Goal: Task Accomplishment & Management: Manage account settings

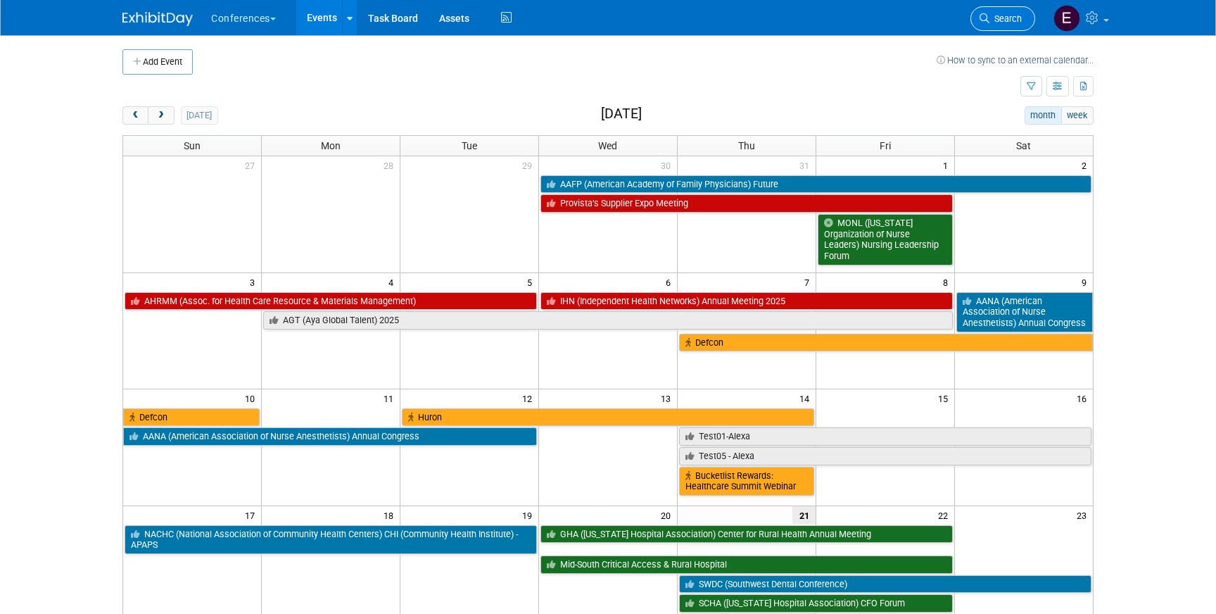
click at [997, 20] on span "Search" at bounding box center [1005, 18] width 32 height 11
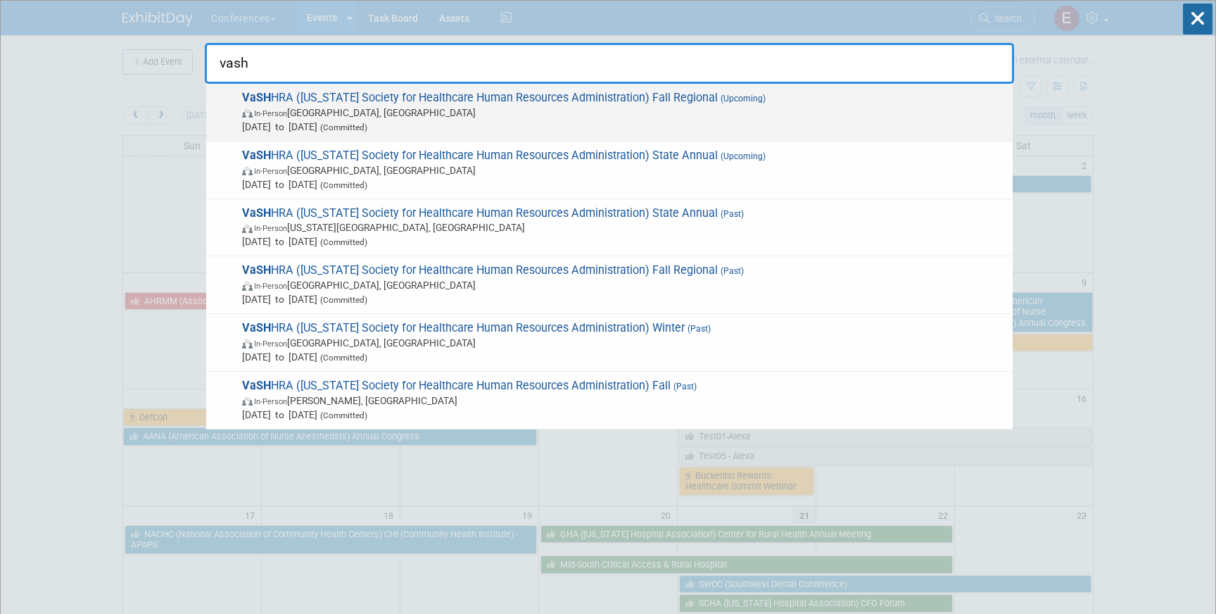
type input "vash"
click at [599, 99] on span "VaSH HRA ([US_STATE] Society for Healthcare Human Resources Administration) Fal…" at bounding box center [622, 112] width 768 height 43
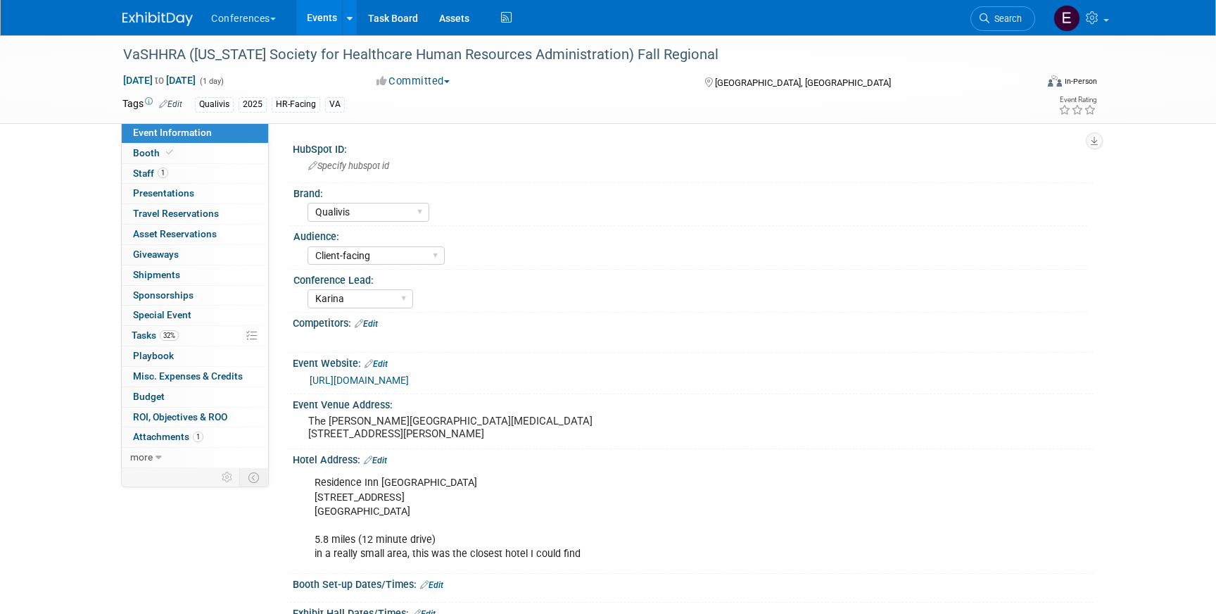
select select "Qualivis"
select select "Client-facing"
select select "Karina"
click at [187, 208] on link "0 Travel Reservations 0" at bounding box center [195, 214] width 146 height 20
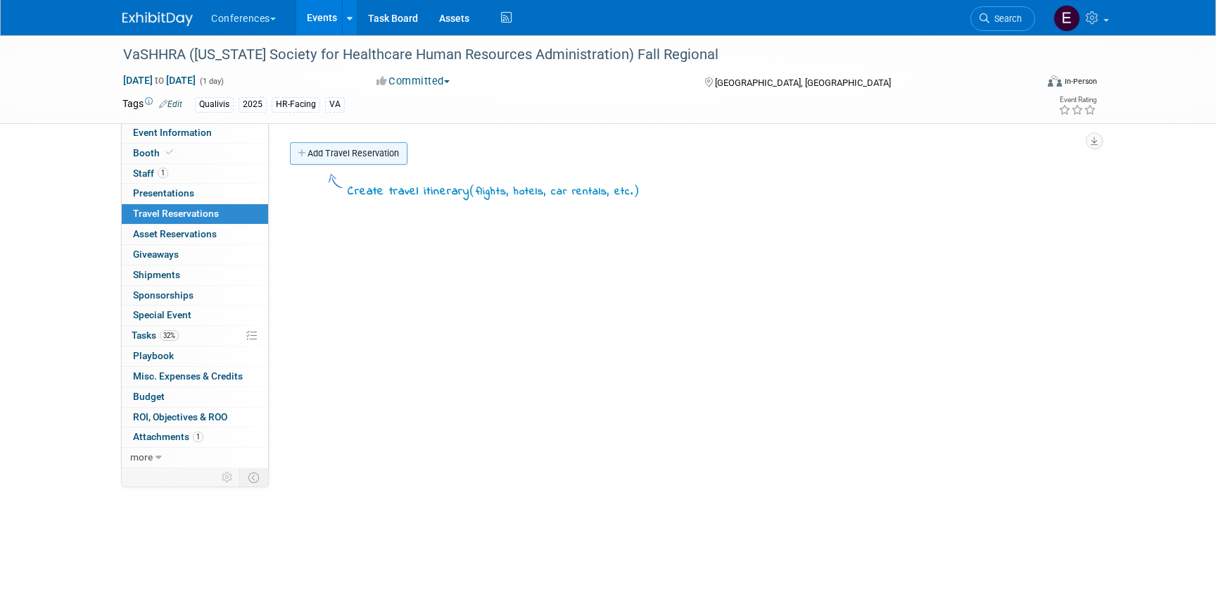
click at [379, 151] on link "Add Travel Reservation" at bounding box center [349, 153] width 118 height 23
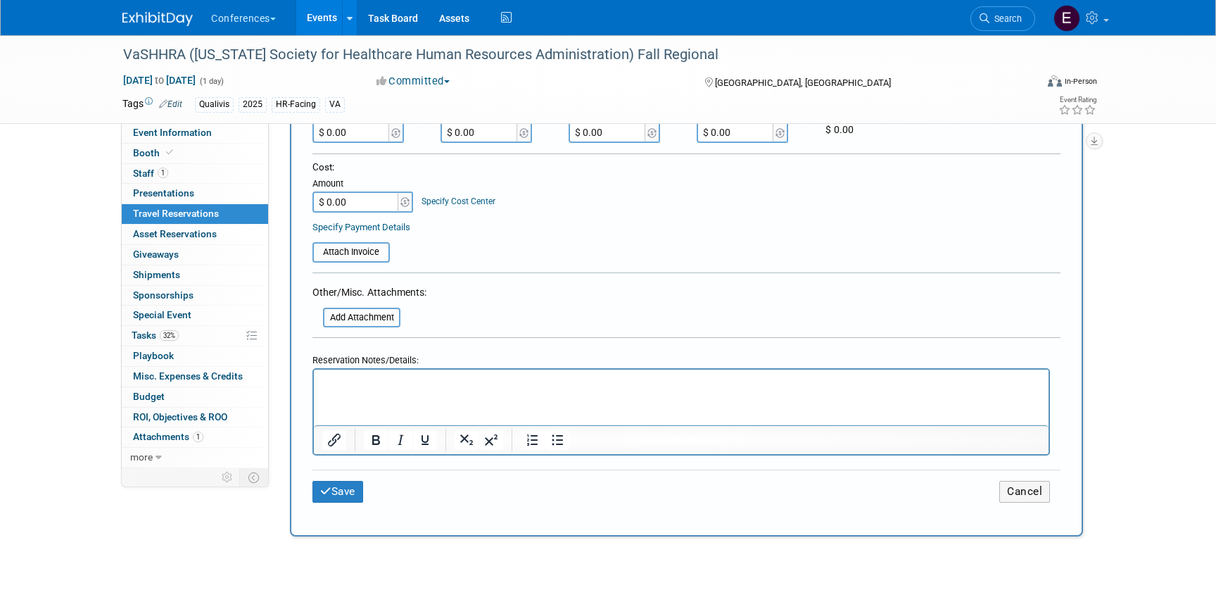
scroll to position [393, 0]
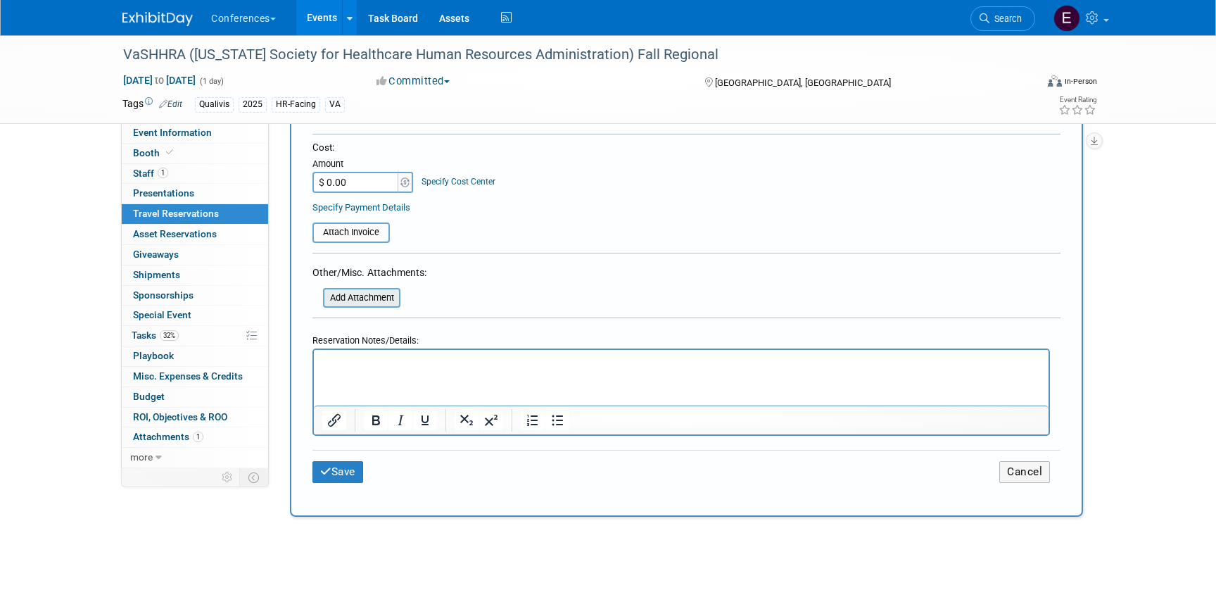
click at [377, 298] on input "file" at bounding box center [315, 297] width 167 height 17
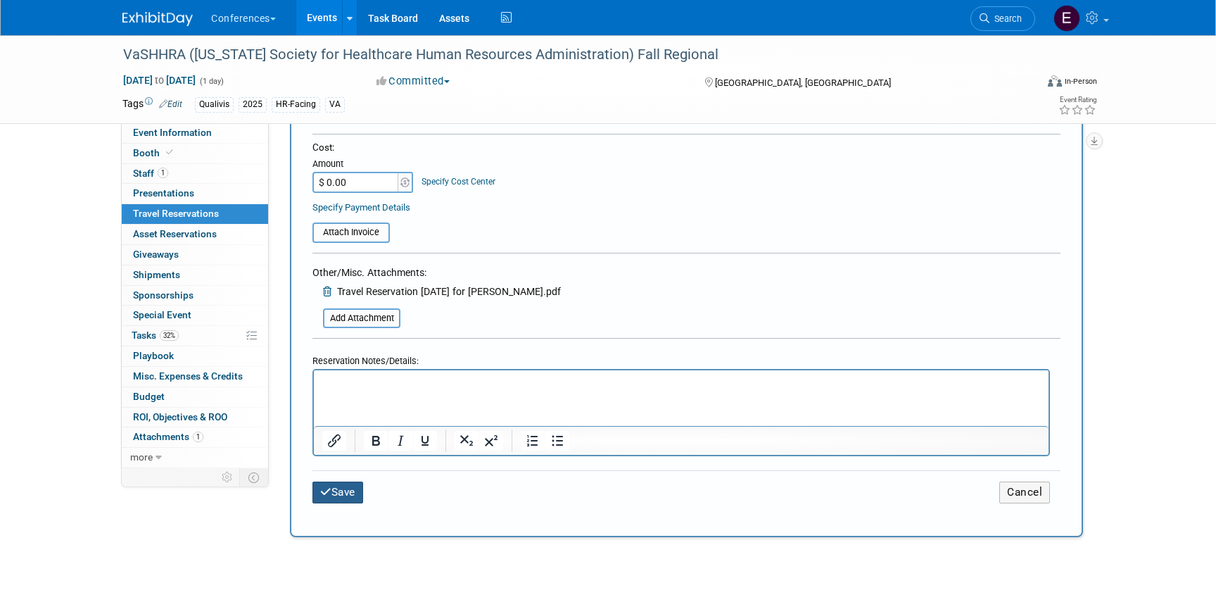
click at [346, 493] on button "Save" at bounding box center [337, 492] width 51 height 22
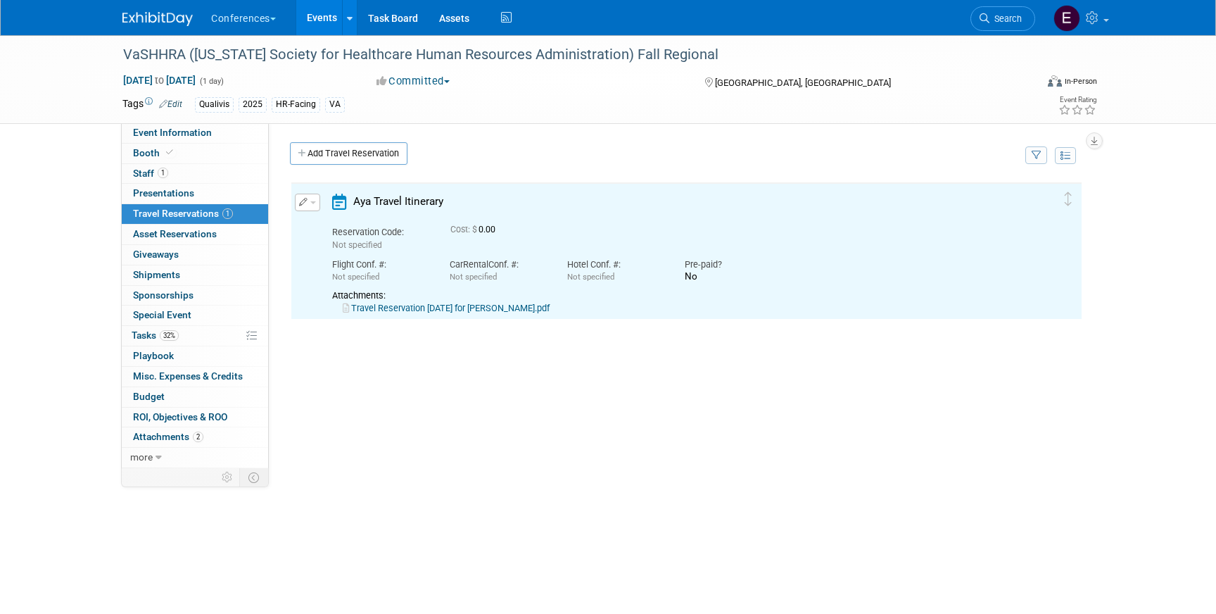
scroll to position [0, 0]
click at [515, 312] on link "Travel Reservation [DATE] for [PERSON_NAME].pdf" at bounding box center [446, 308] width 207 height 11
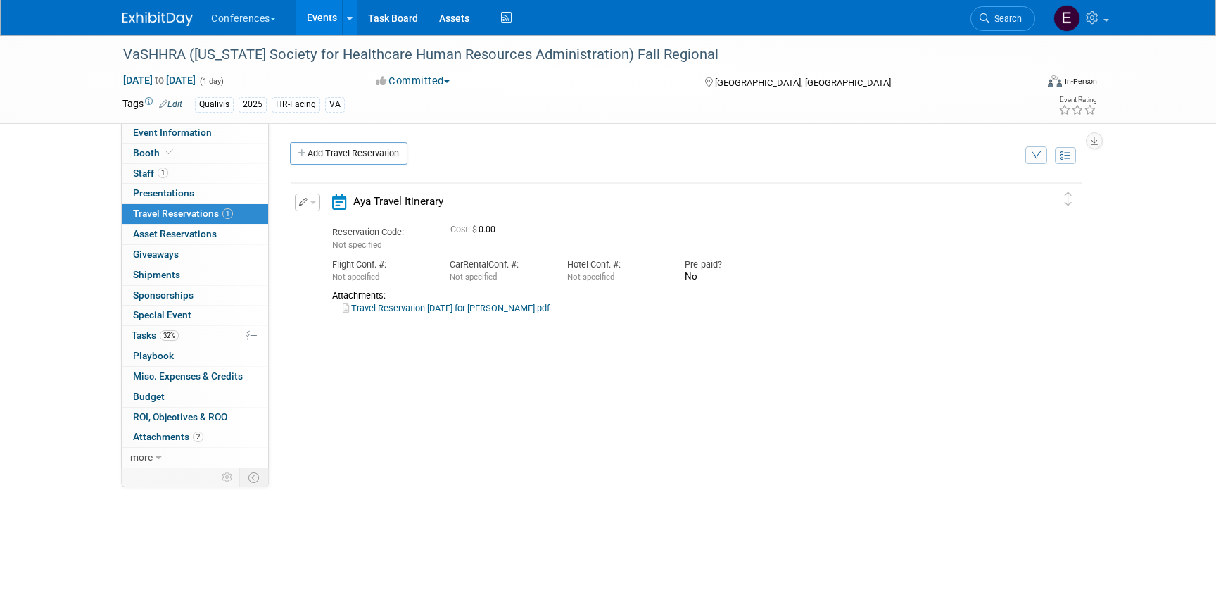
click at [314, 203] on span "button" at bounding box center [313, 202] width 6 height 3
click at [322, 227] on button "Edit Reservation" at bounding box center [355, 227] width 119 height 20
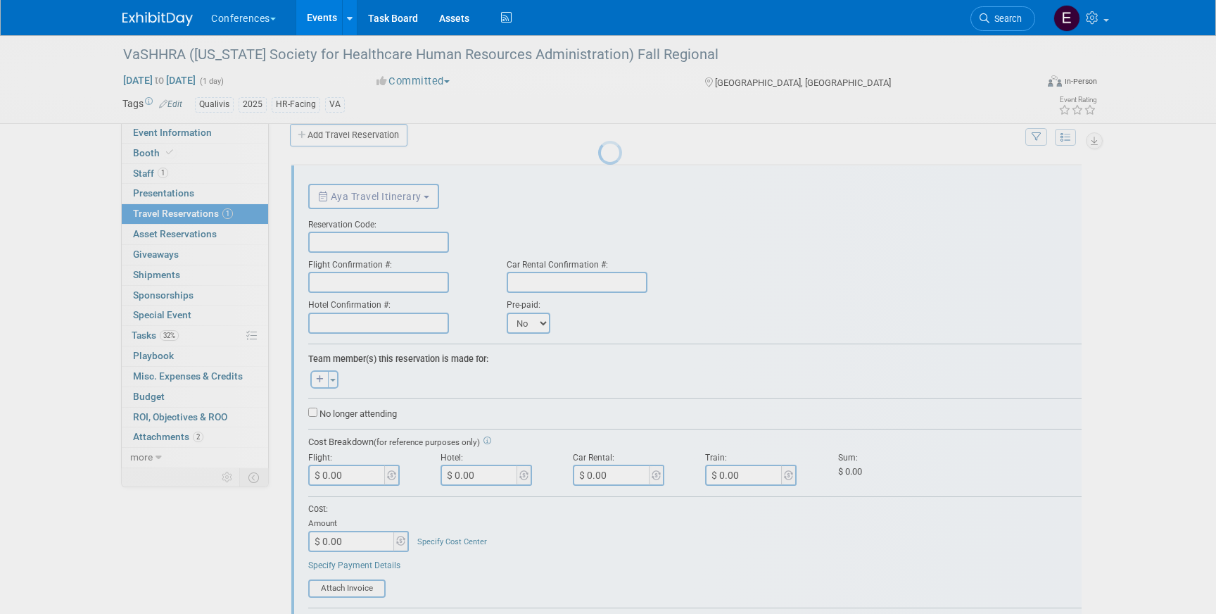
scroll to position [24, 0]
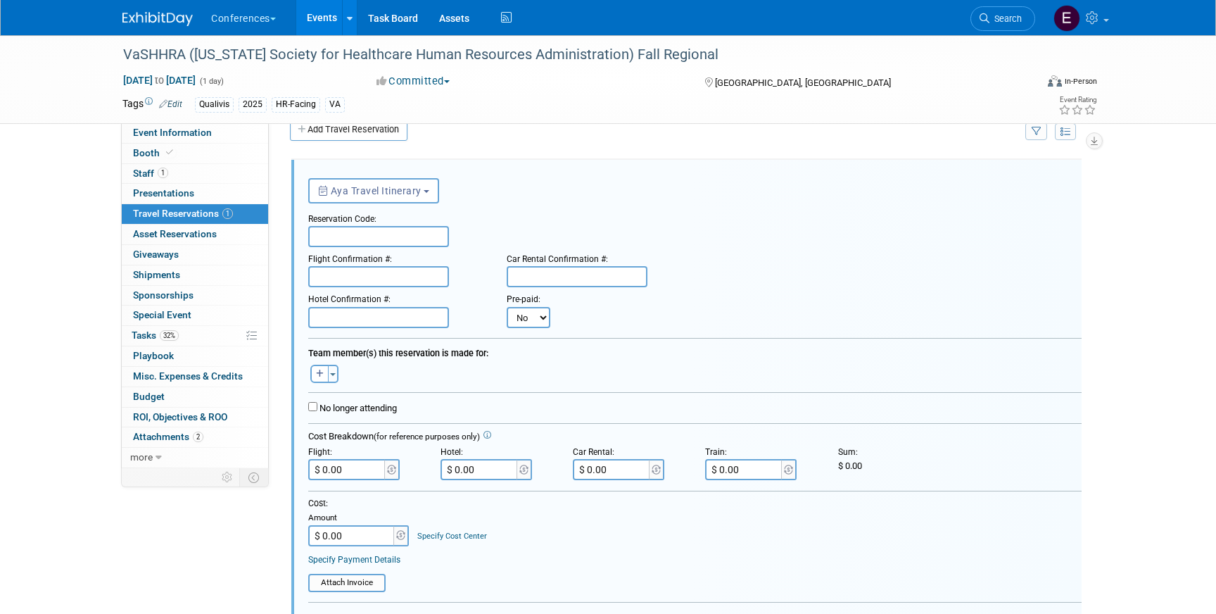
click at [336, 240] on input "text" at bounding box center [378, 236] width 141 height 21
paste input "HAZNLA"
type input "HAZNLA"
click at [370, 319] on input "text" at bounding box center [378, 317] width 141 height 21
paste input "85818238"
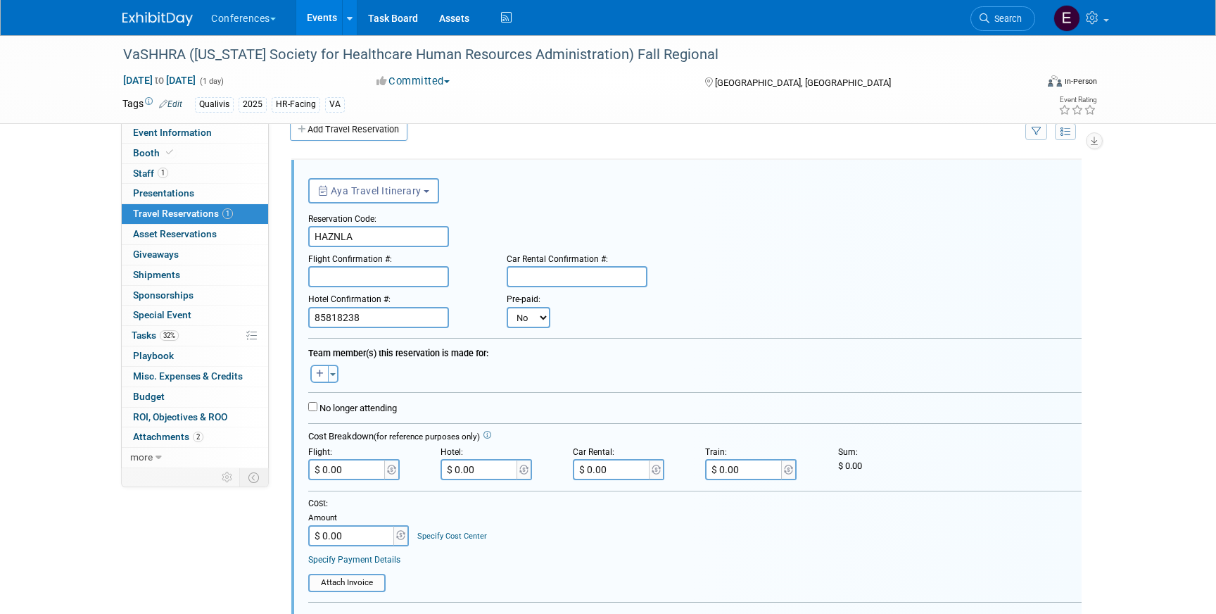
type input "85818238"
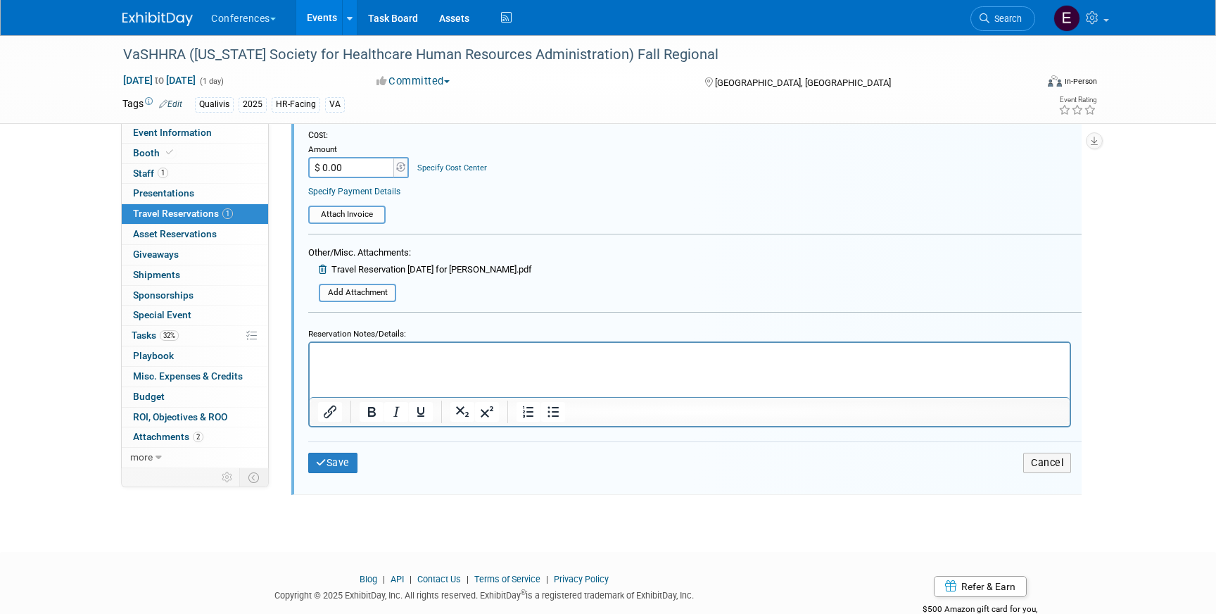
scroll to position [409, 0]
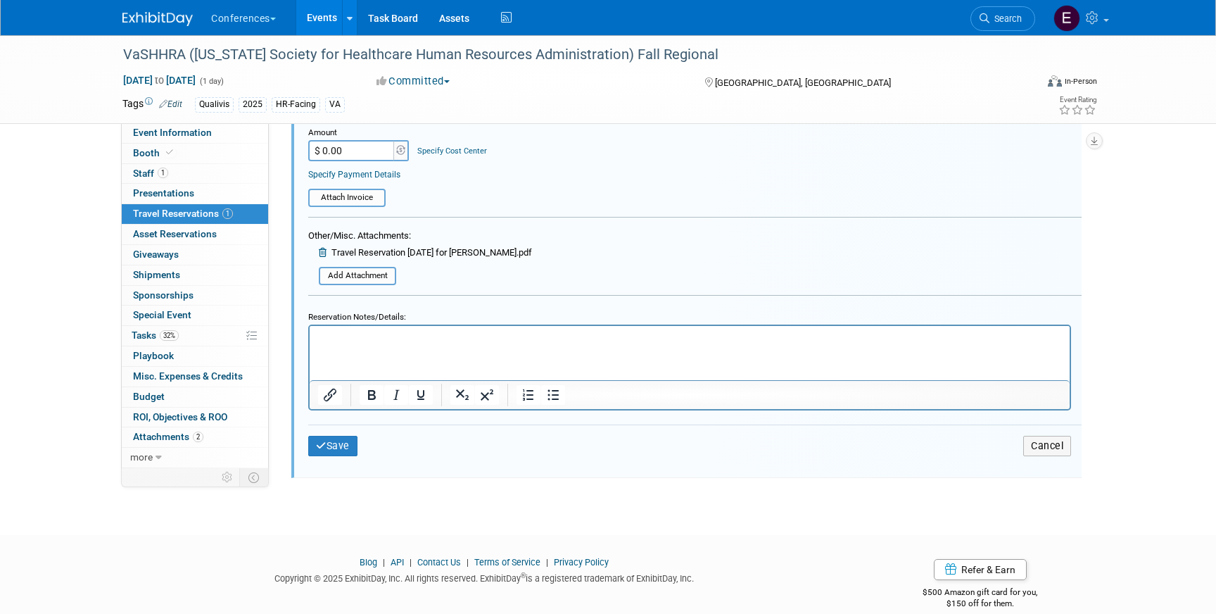
click at [408, 344] on html at bounding box center [690, 334] width 760 height 19
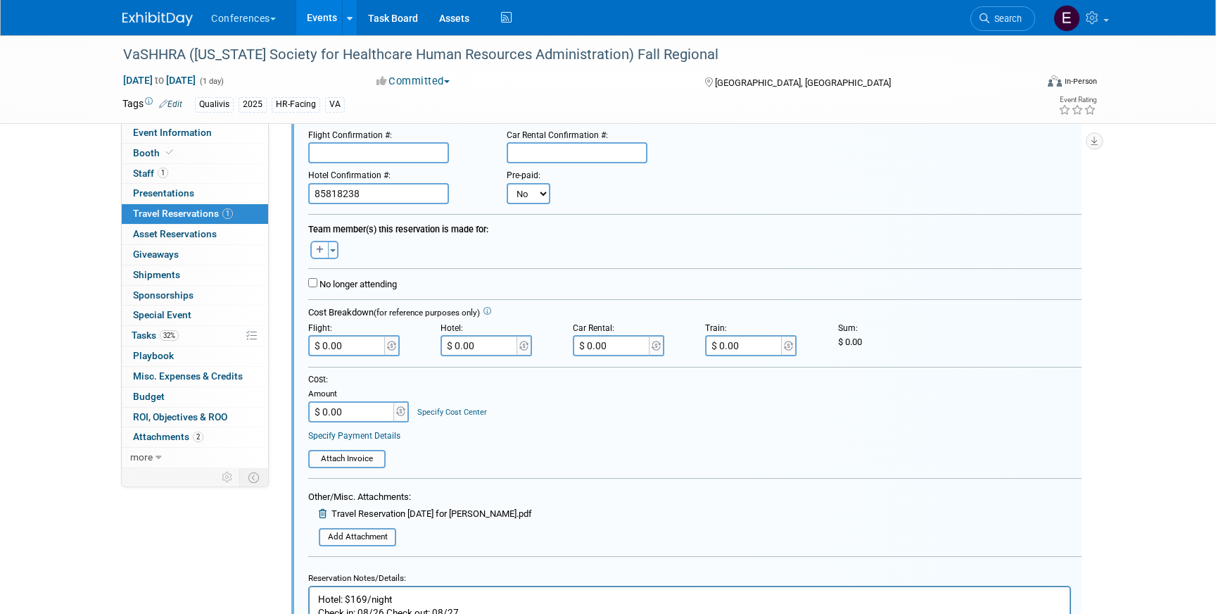
scroll to position [142, 0]
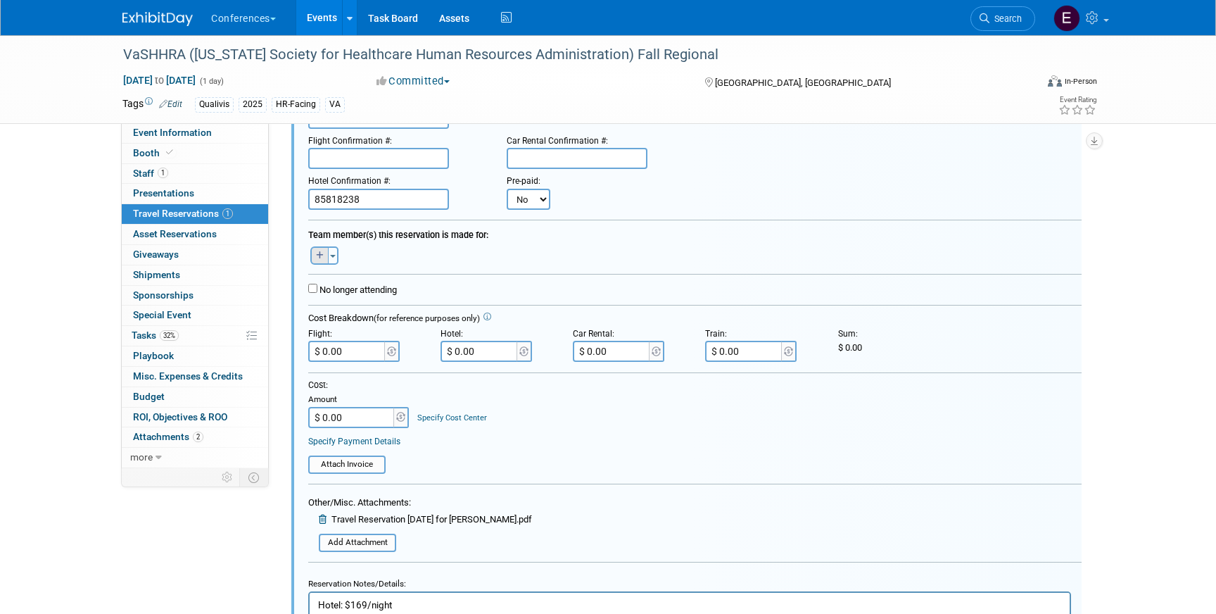
click at [321, 253] on icon "button" at bounding box center [320, 255] width 8 height 8
select select
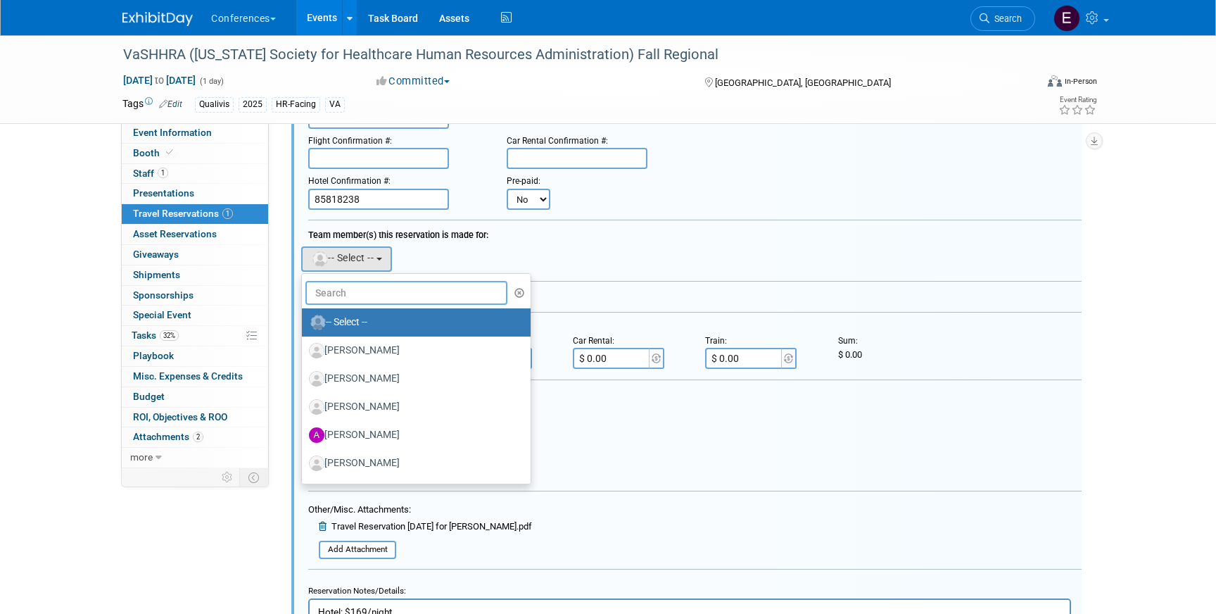
click at [375, 293] on input "text" at bounding box center [406, 293] width 202 height 24
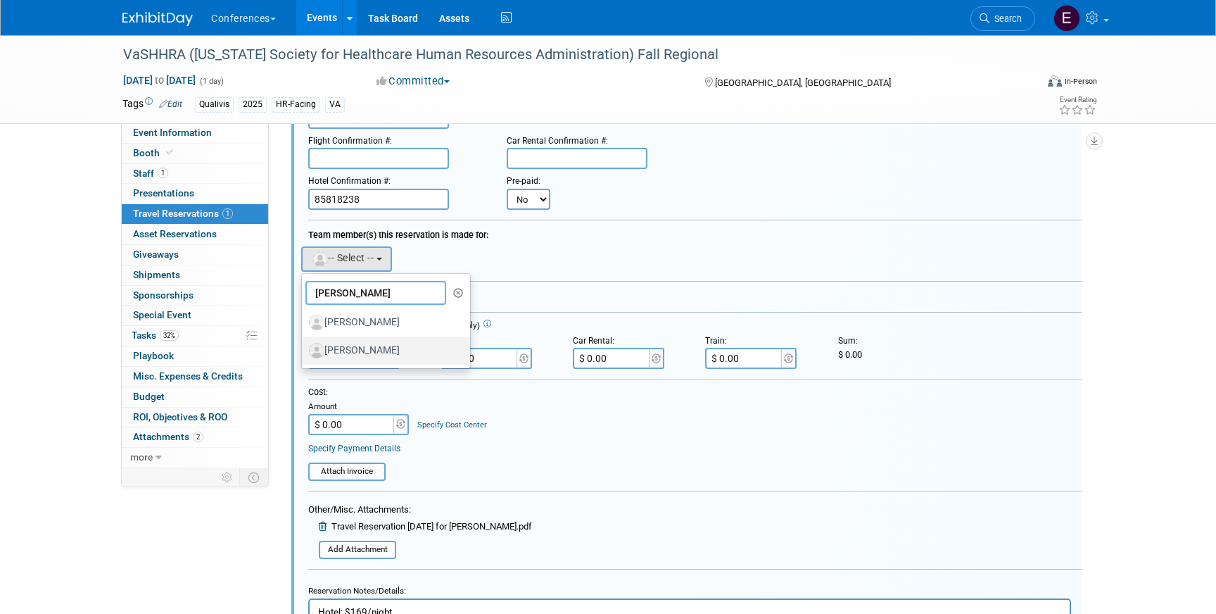
type input "[PERSON_NAME]"
click at [400, 351] on label "[PERSON_NAME]" at bounding box center [382, 350] width 147 height 23
click at [304, 351] on input "[PERSON_NAME]" at bounding box center [299, 348] width 9 height 9
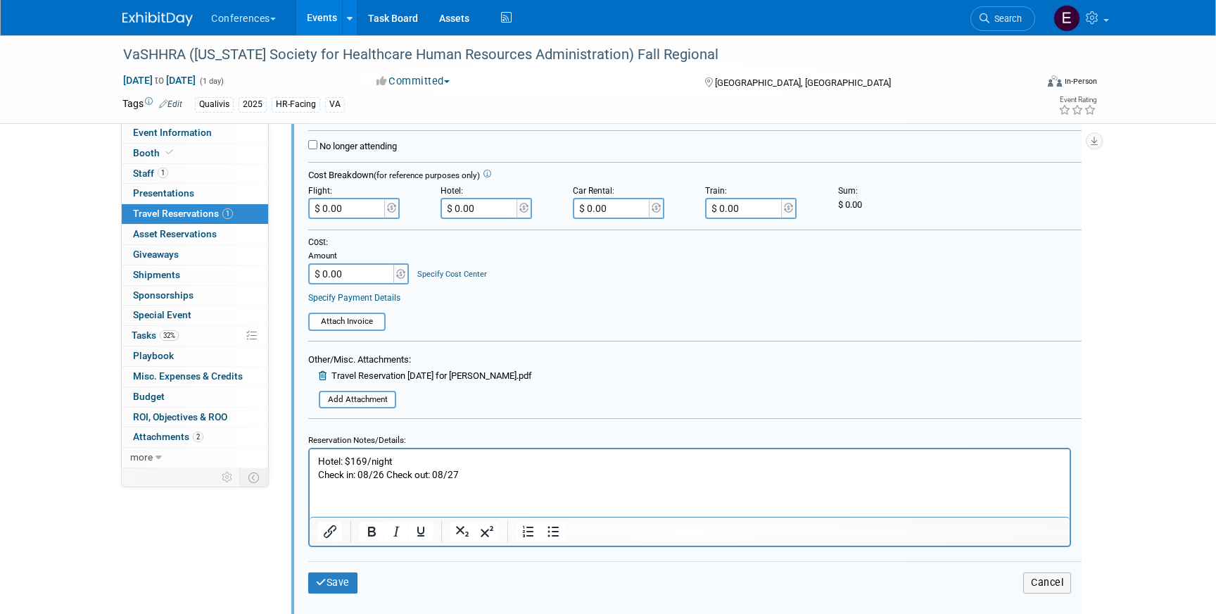
scroll to position [462, 0]
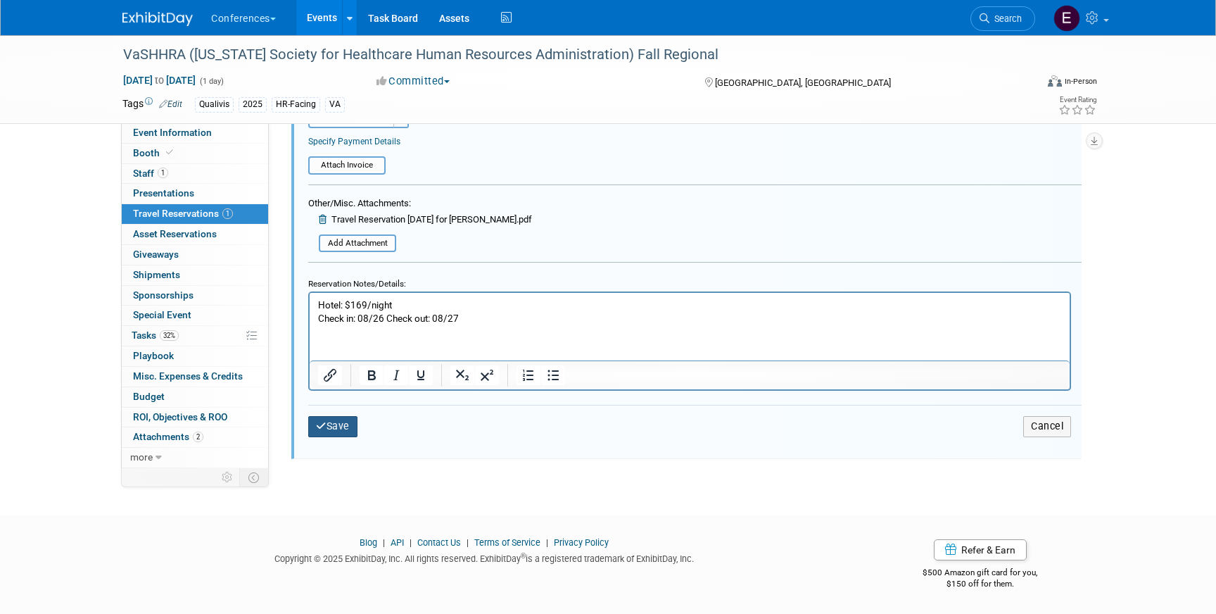
click at [338, 426] on button "Save" at bounding box center [332, 426] width 49 height 20
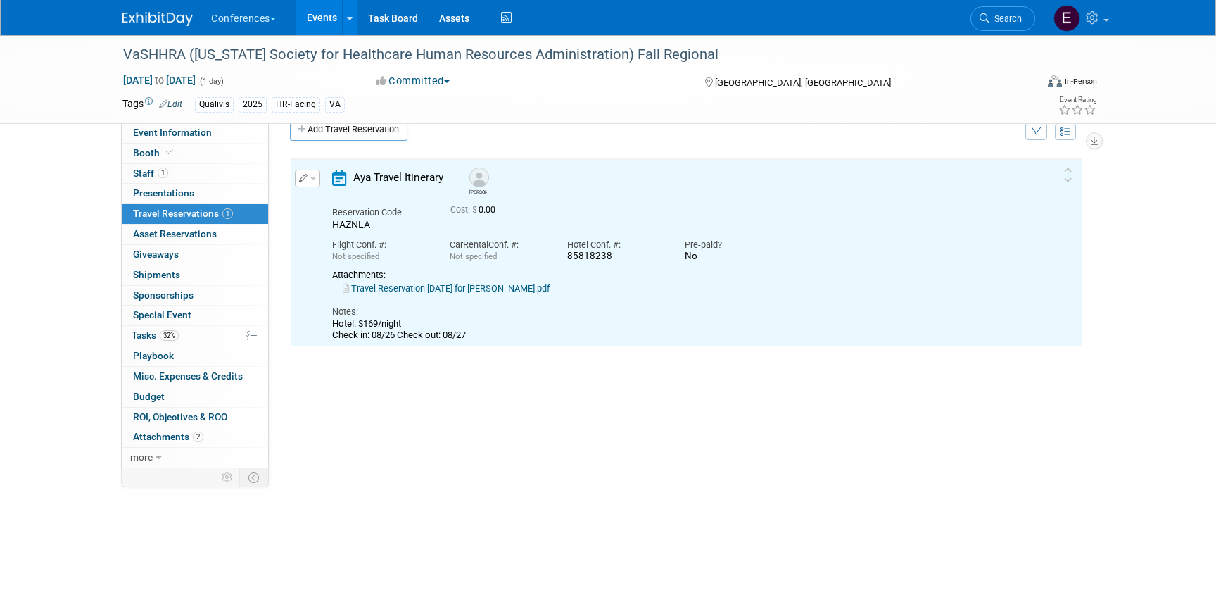
scroll to position [0, 0]
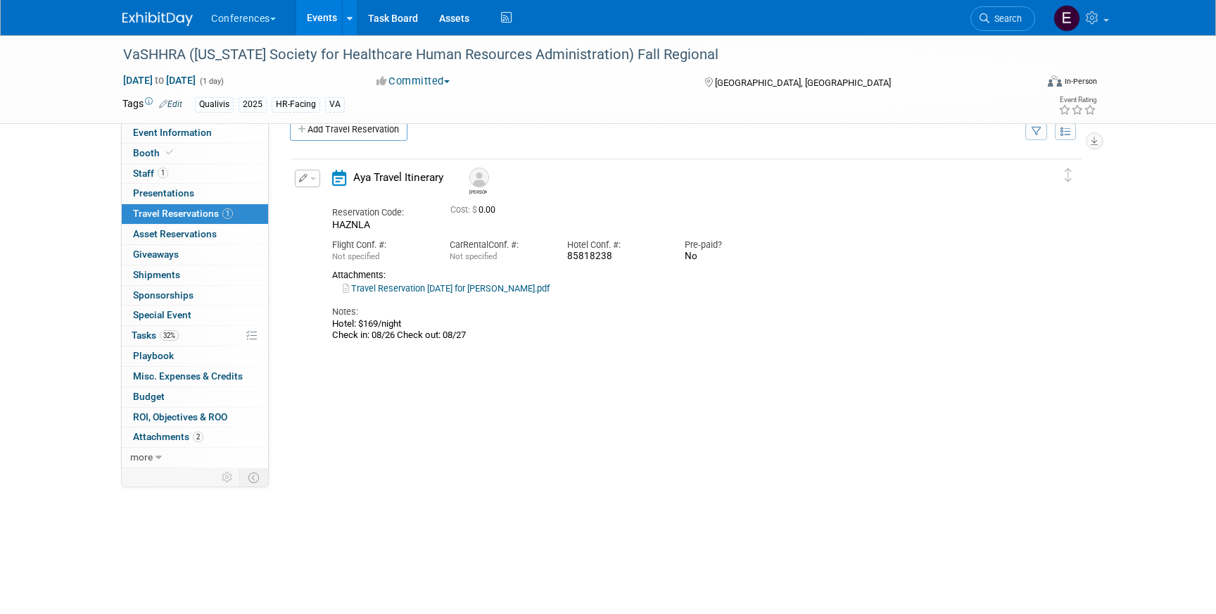
click at [454, 296] on div "Notes: Hotel: $169/night Check in: 08/26 Check out: 08/27" at bounding box center [674, 318] width 684 height 46
click at [455, 290] on link "Travel Reservation [DATE] for [PERSON_NAME].pdf" at bounding box center [446, 288] width 207 height 11
click at [999, 23] on span "Search" at bounding box center [1005, 18] width 32 height 11
